Goal: Transaction & Acquisition: Purchase product/service

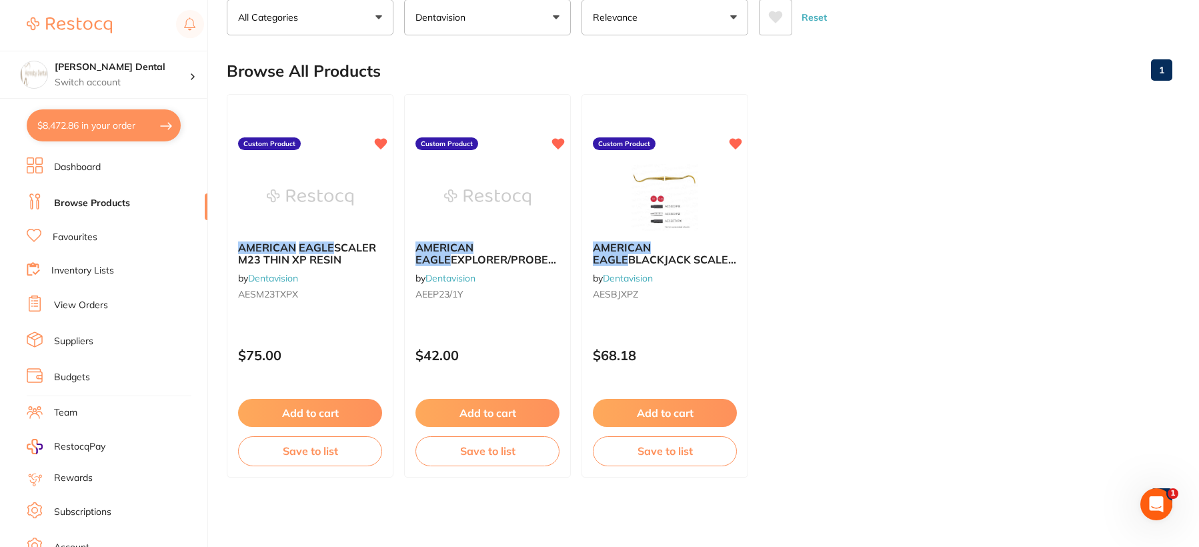
scroll to position [1, 0]
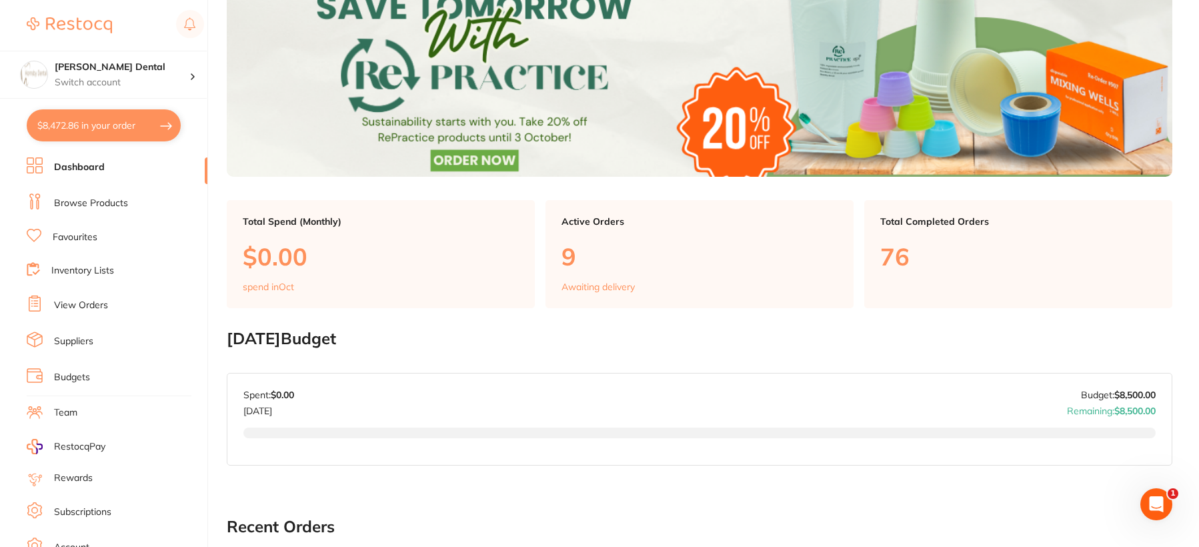
scroll to position [67, 0]
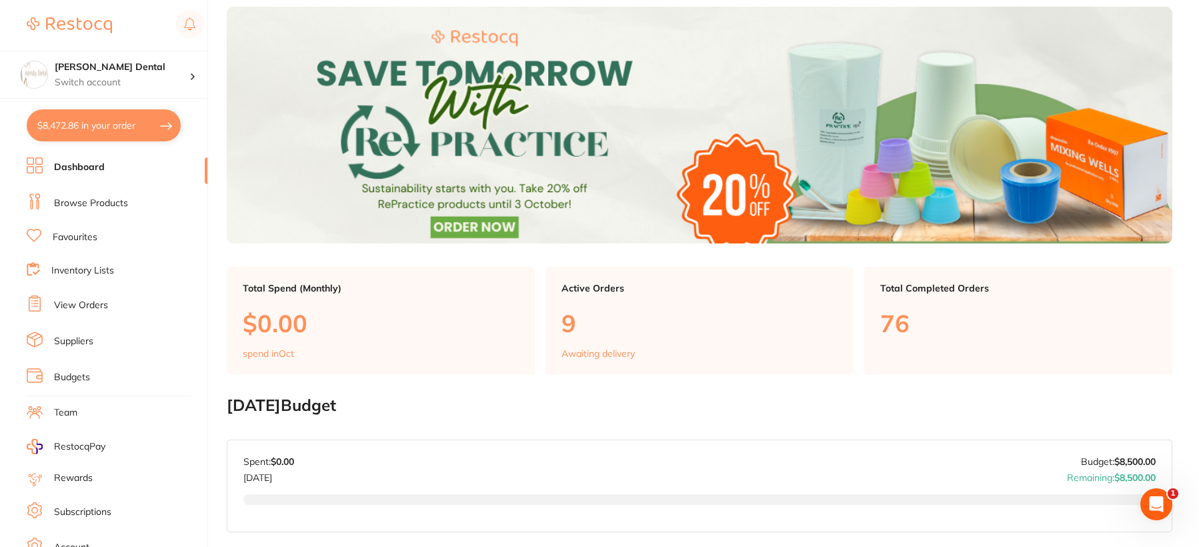
click at [109, 206] on link "Browse Products" at bounding box center [91, 203] width 74 height 13
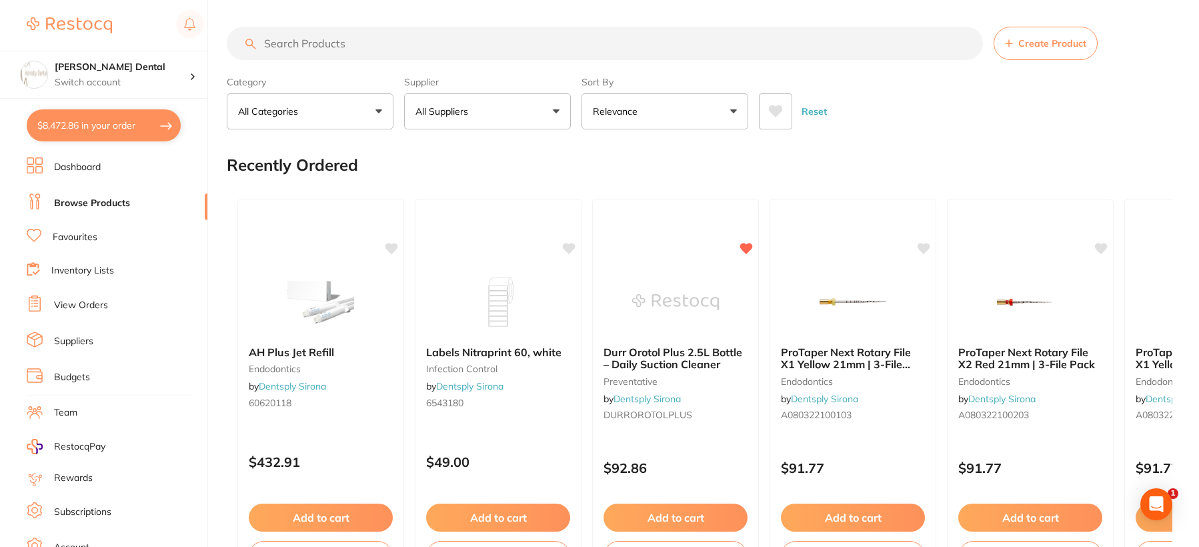
click at [502, 110] on button "All Suppliers" at bounding box center [487, 111] width 167 height 36
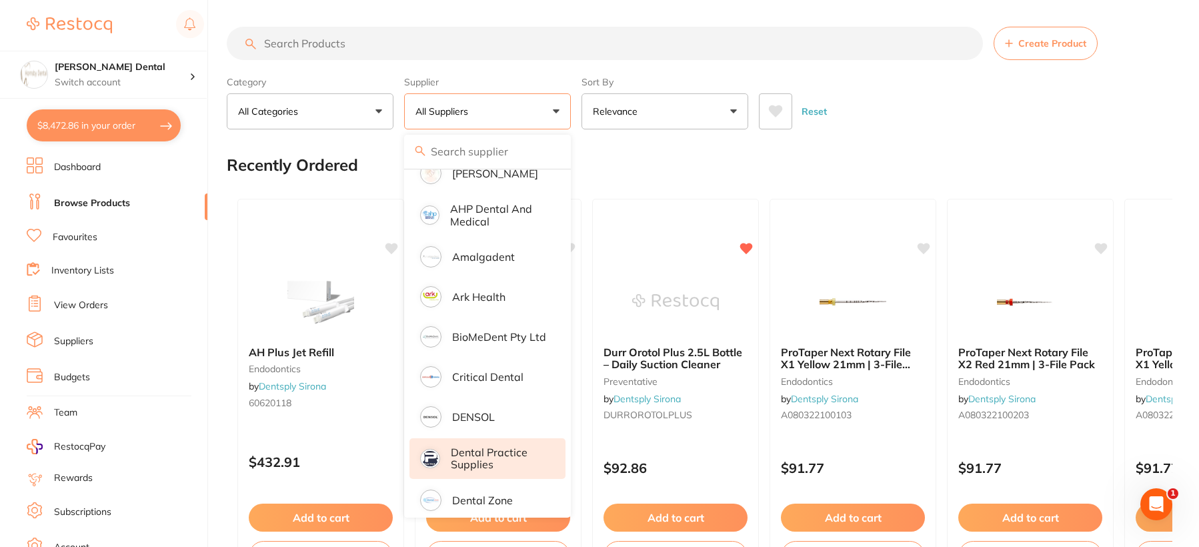
scroll to position [200, 0]
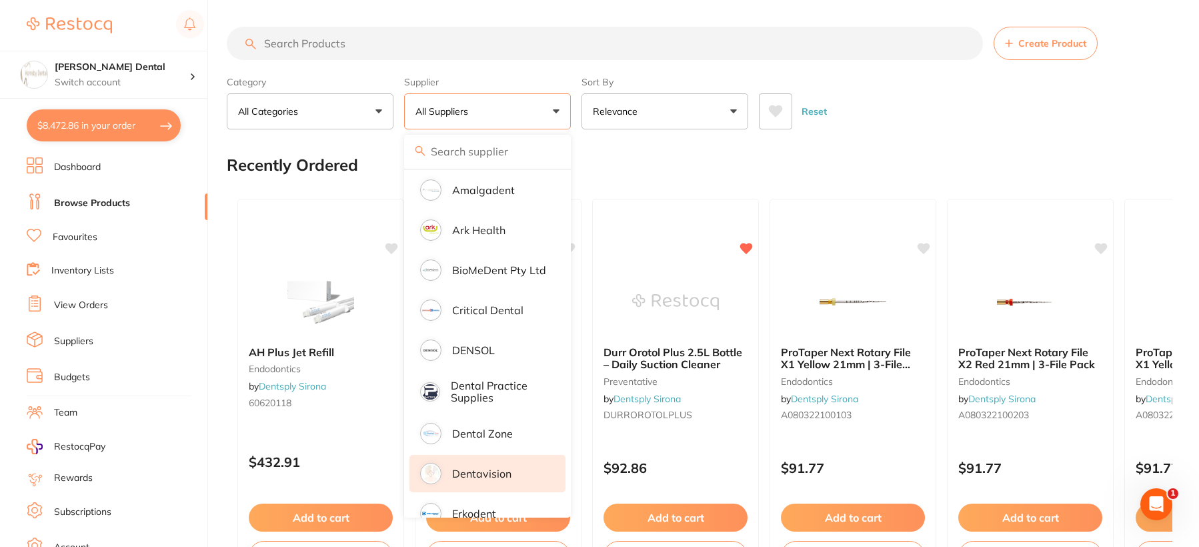
click at [502, 473] on p "Dentavision" at bounding box center [481, 473] width 59 height 12
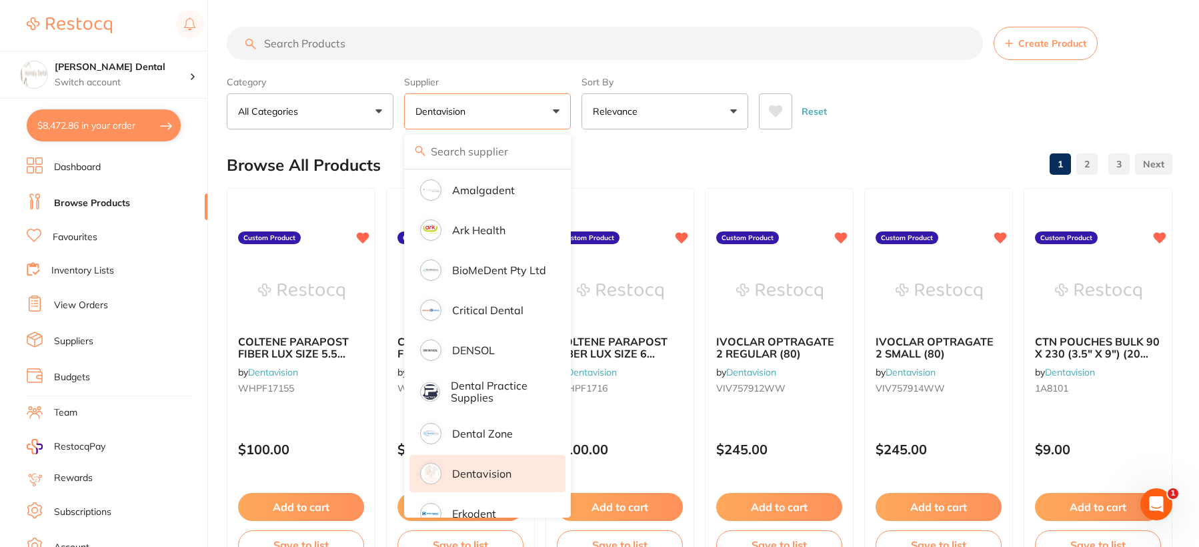
scroll to position [0, 0]
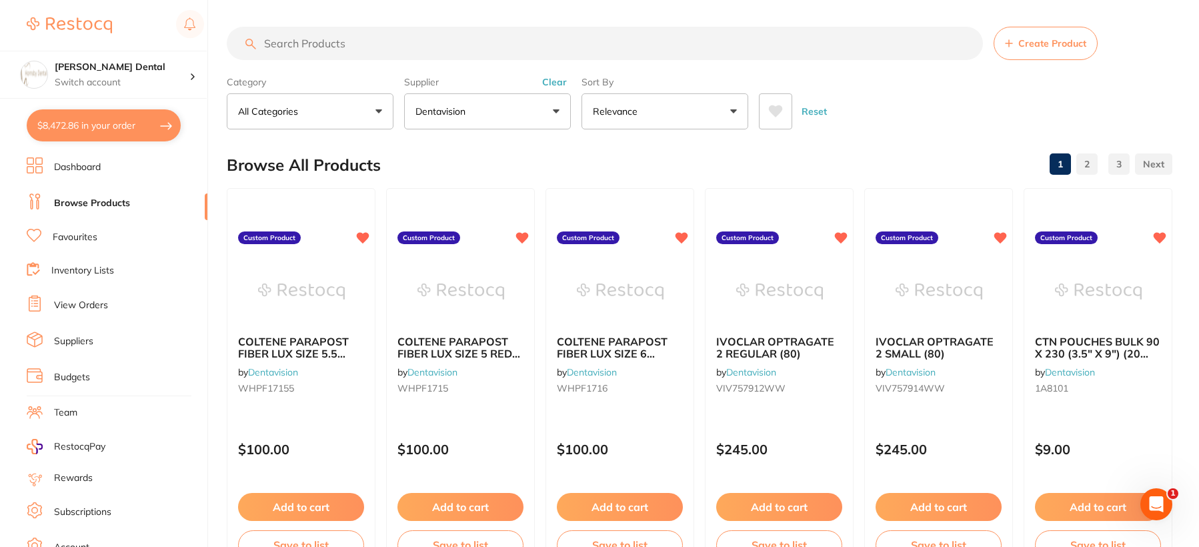
click at [418, 43] on input "search" at bounding box center [605, 43] width 756 height 33
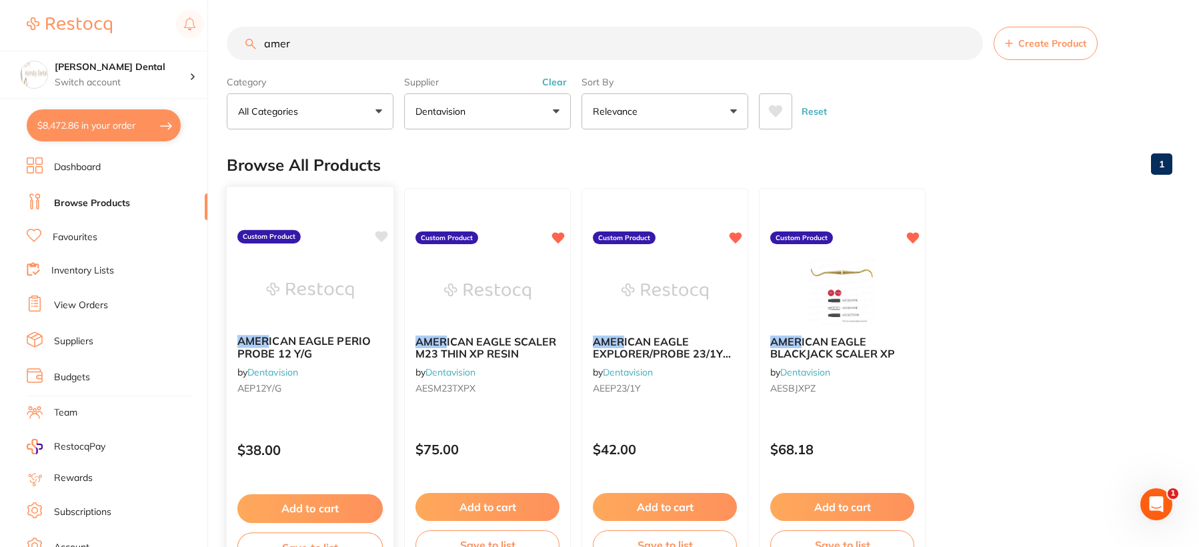
type input "amer"
click at [305, 295] on img at bounding box center [309, 290] width 87 height 67
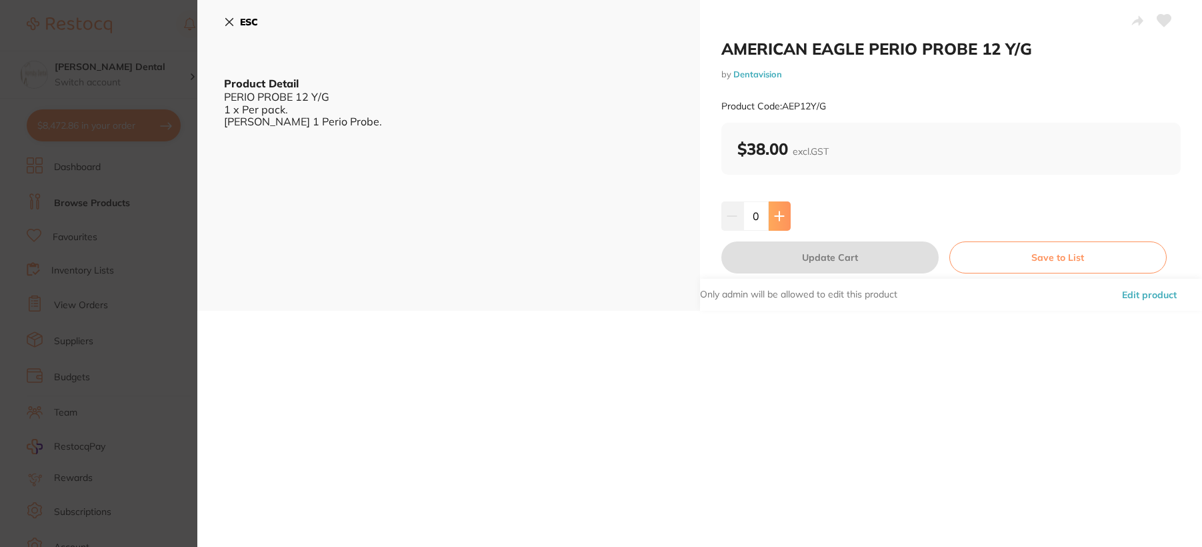
click at [779, 215] on icon at bounding box center [779, 215] width 9 height 9
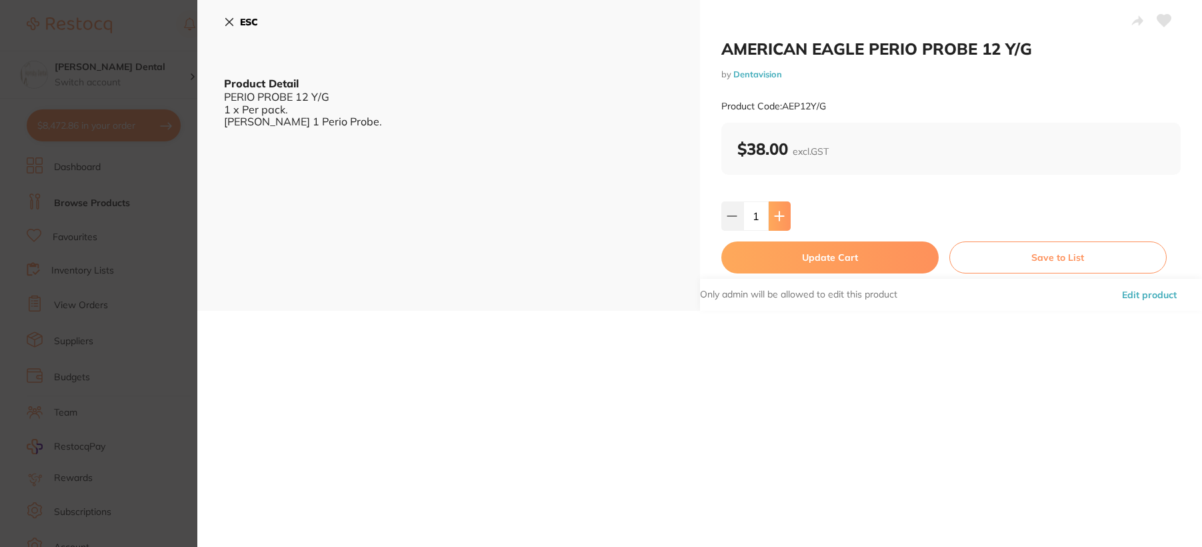
click at [779, 215] on icon at bounding box center [779, 215] width 9 height 9
type input "5"
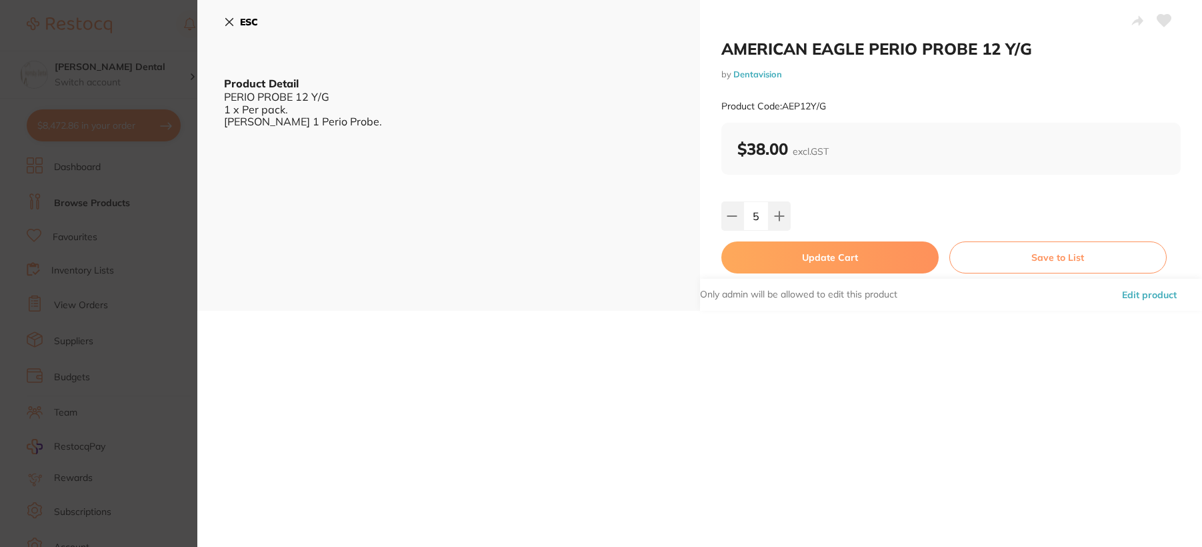
click at [822, 267] on button "Update Cart" at bounding box center [829, 257] width 217 height 32
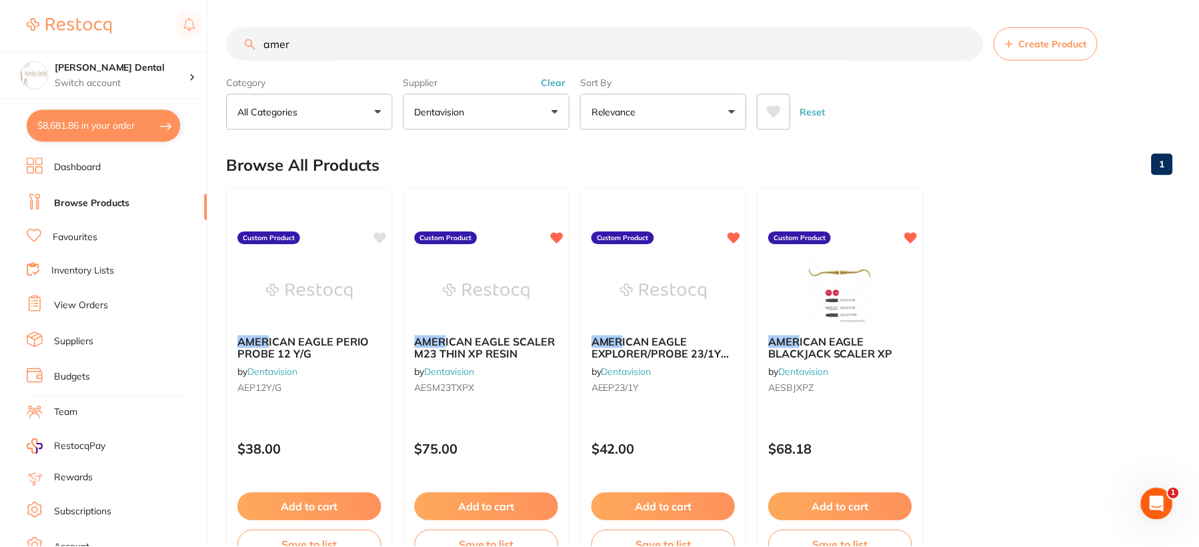
scroll to position [67, 0]
